Goal: Task Accomplishment & Management: Use online tool/utility

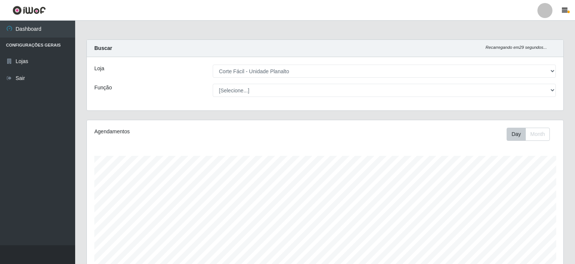
select select "202"
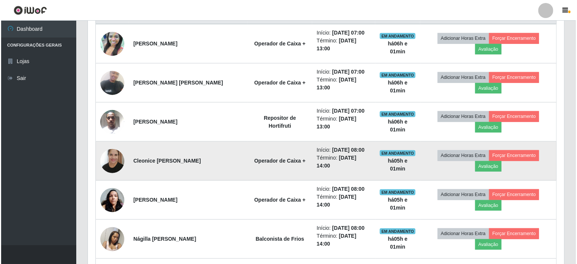
scroll to position [292, 0]
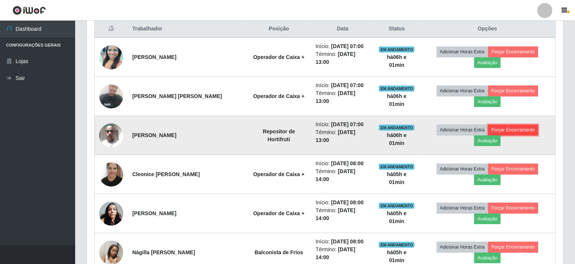
click at [496, 125] on button "Forçar Encerramento" at bounding box center [513, 130] width 50 height 11
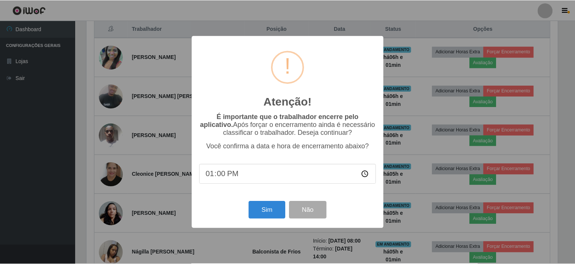
scroll to position [156, 474]
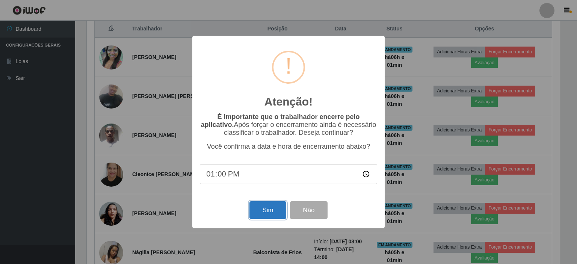
click at [273, 205] on button "Sim" at bounding box center [268, 211] width 36 height 18
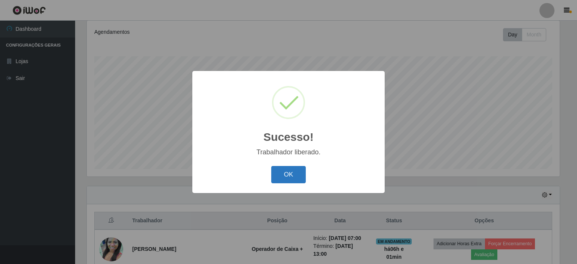
click at [293, 180] on button "OK" at bounding box center [288, 175] width 35 height 18
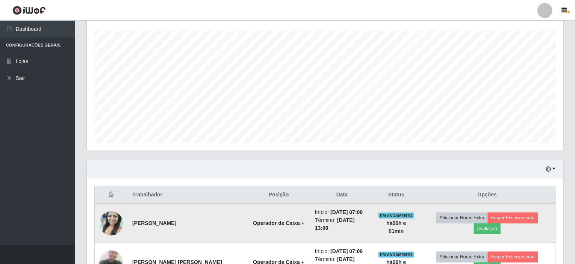
scroll to position [175, 0]
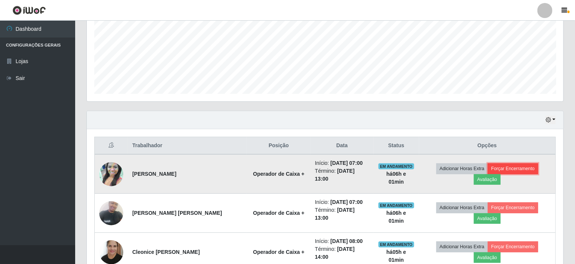
click at [490, 170] on button "Forçar Encerramento" at bounding box center [513, 169] width 50 height 11
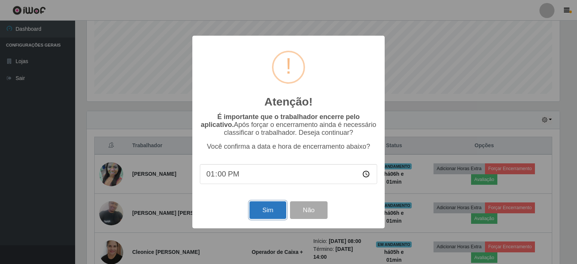
click at [268, 206] on button "Sim" at bounding box center [268, 211] width 36 height 18
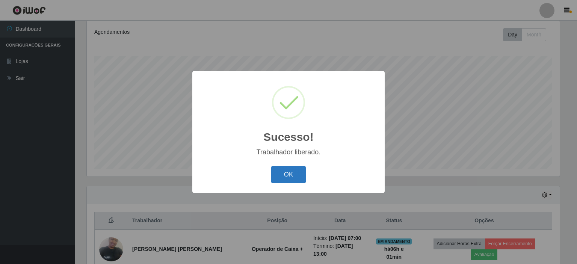
click at [281, 176] on button "OK" at bounding box center [288, 175] width 35 height 18
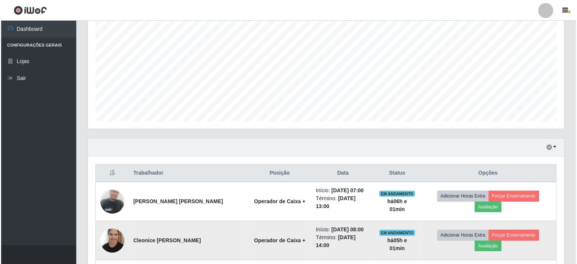
scroll to position [212, 0]
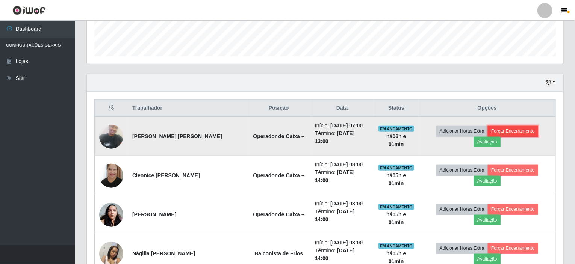
click at [502, 130] on button "Forçar Encerramento" at bounding box center [513, 131] width 50 height 11
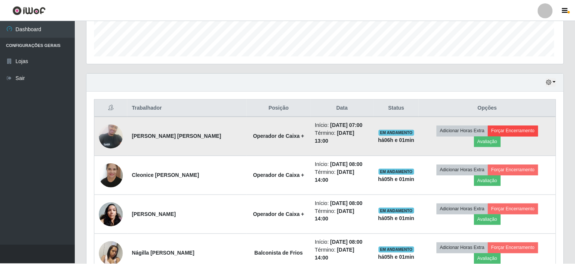
scroll to position [156, 474]
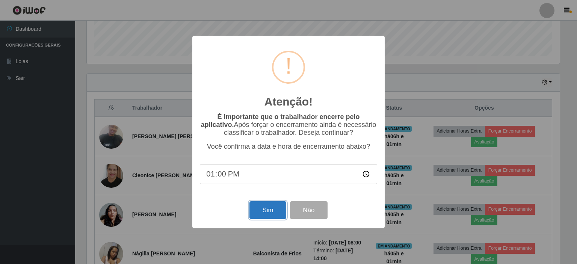
click at [268, 207] on button "Sim" at bounding box center [268, 211] width 36 height 18
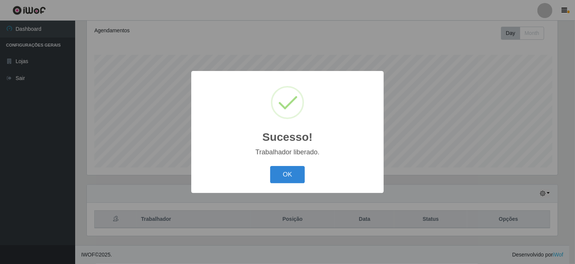
scroll to position [0, 0]
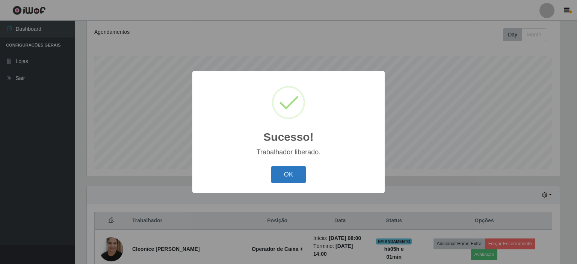
click at [281, 173] on button "OK" at bounding box center [288, 175] width 35 height 18
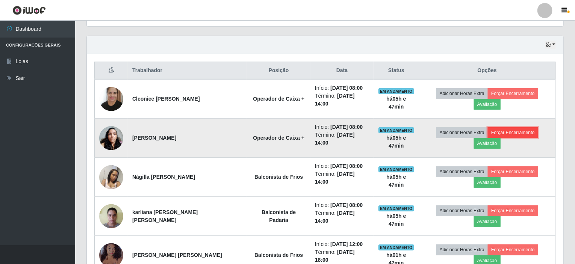
click at [489, 129] on button "Forçar Encerramento" at bounding box center [513, 132] width 50 height 11
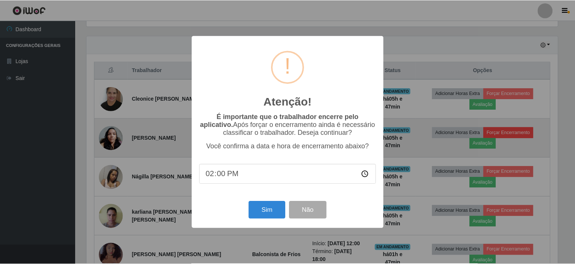
scroll to position [156, 474]
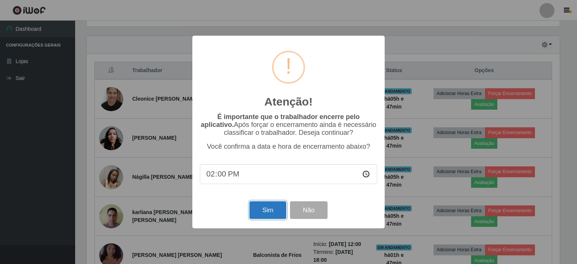
click at [266, 209] on button "Sim" at bounding box center [268, 211] width 36 height 18
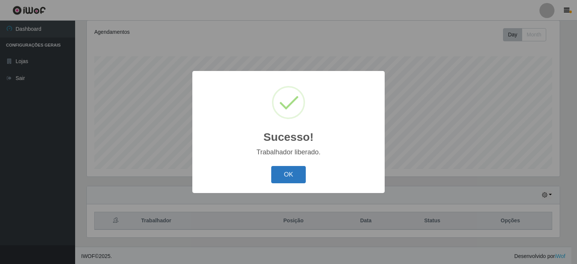
click at [283, 179] on button "OK" at bounding box center [288, 175] width 35 height 18
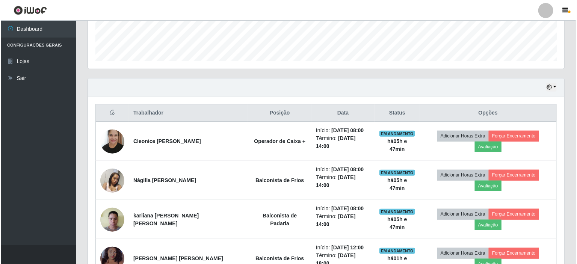
scroll to position [212, 0]
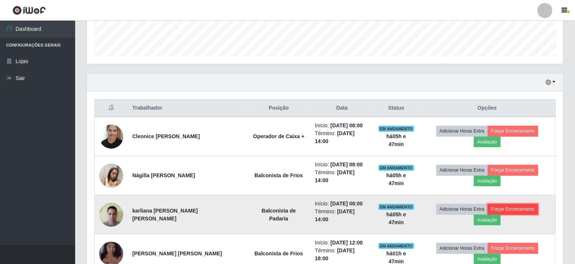
click at [488, 204] on button "Forçar Encerramento" at bounding box center [513, 209] width 50 height 11
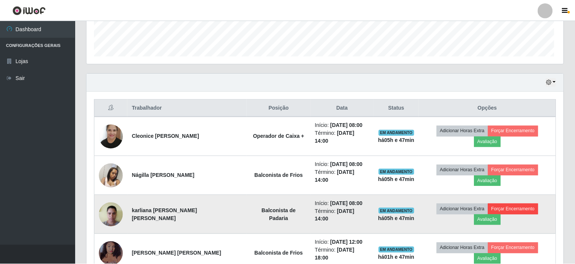
scroll to position [156, 474]
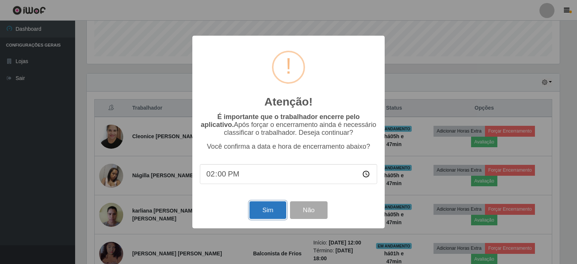
click at [277, 216] on button "Sim" at bounding box center [268, 211] width 36 height 18
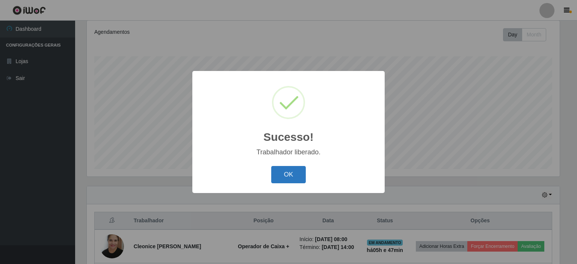
click at [289, 170] on button "OK" at bounding box center [288, 175] width 35 height 18
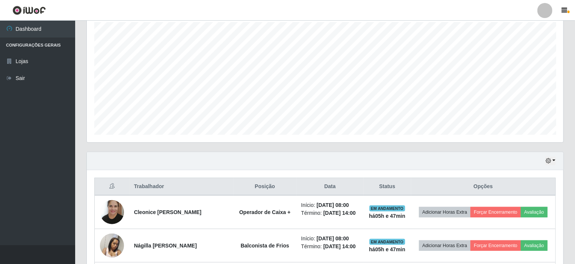
scroll to position [175, 0]
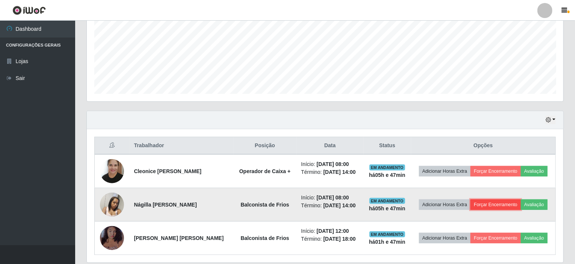
click at [486, 203] on button "Forçar Encerramento" at bounding box center [496, 205] width 50 height 11
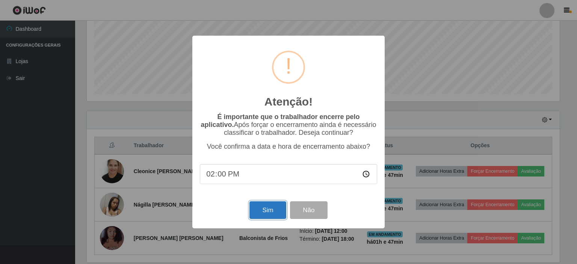
click at [278, 204] on button "Sim" at bounding box center [268, 211] width 36 height 18
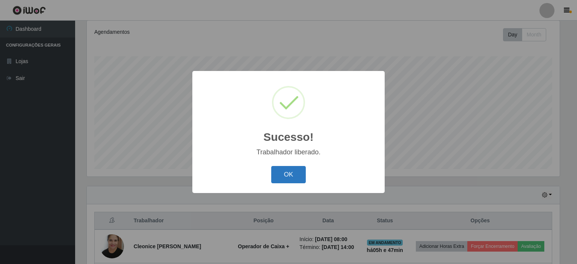
click at [283, 179] on button "OK" at bounding box center [288, 175] width 35 height 18
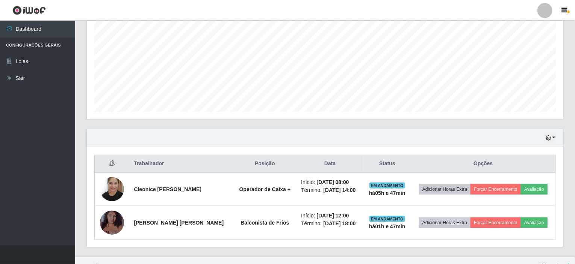
scroll to position [167, 0]
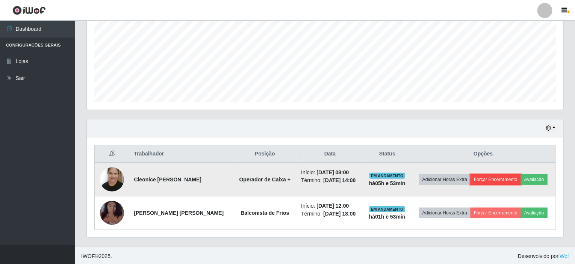
click at [495, 176] on button "Forçar Encerramento" at bounding box center [496, 179] width 50 height 11
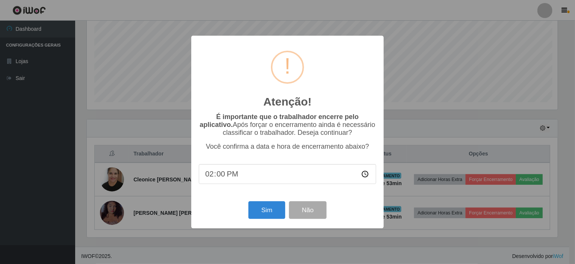
scroll to position [156, 474]
click at [262, 213] on button "Sim" at bounding box center [268, 211] width 36 height 18
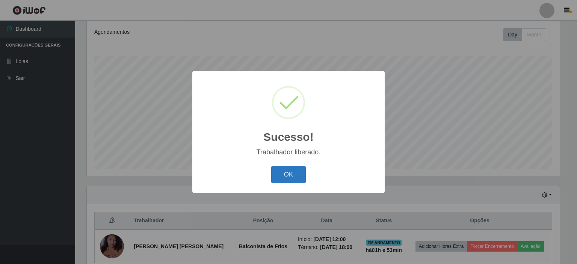
click at [291, 179] on button "OK" at bounding box center [288, 175] width 35 height 18
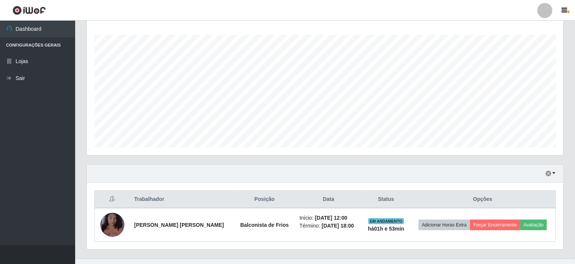
scroll to position [133, 0]
